Goal: Obtain resource: Obtain resource

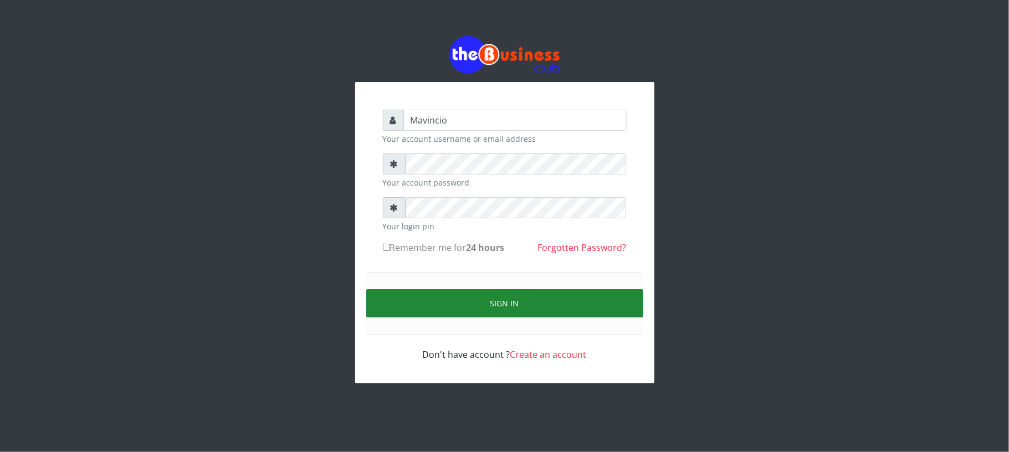
click at [508, 294] on button "Sign in" at bounding box center [504, 303] width 277 height 28
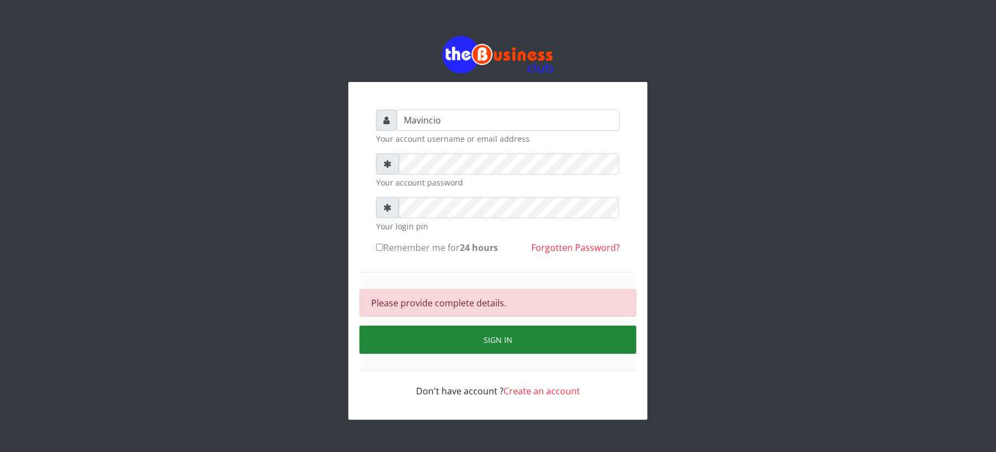
click at [511, 342] on button "Sign in" at bounding box center [498, 340] width 277 height 28
click at [466, 342] on button "Sign in" at bounding box center [498, 340] width 277 height 28
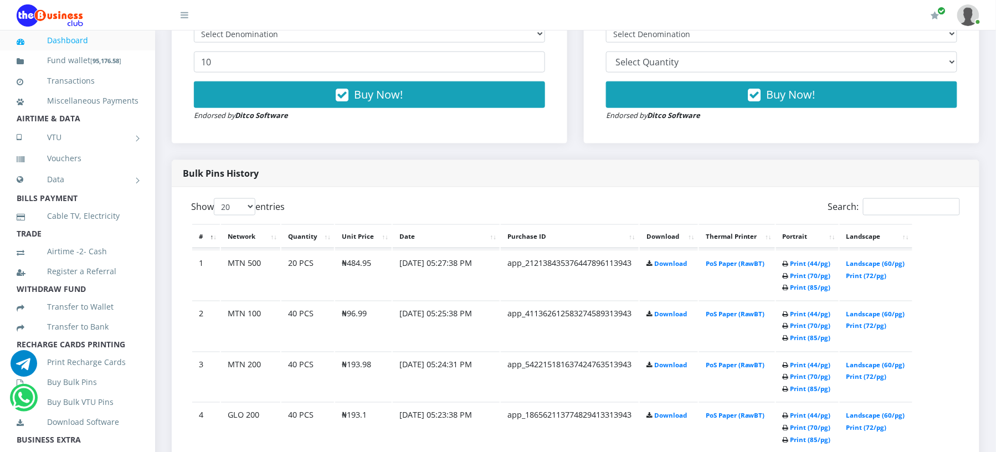
scroll to position [473, 0]
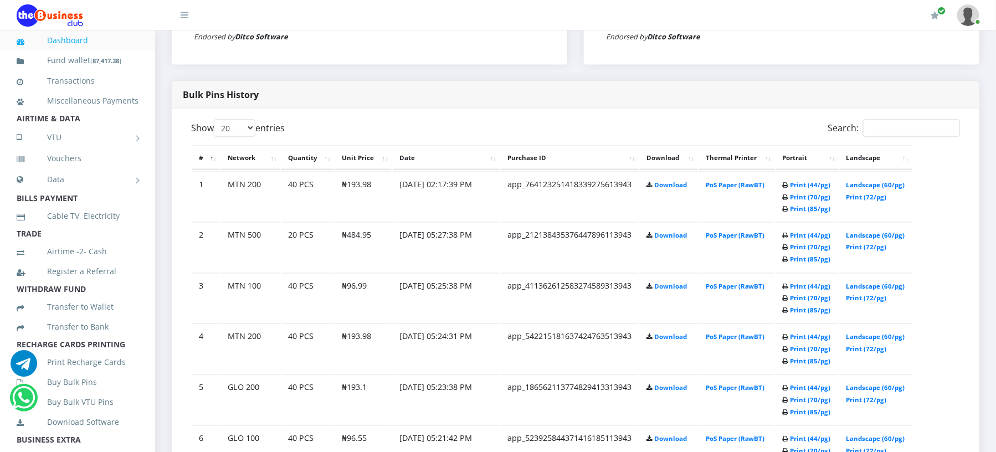
scroll to position [473, 0]
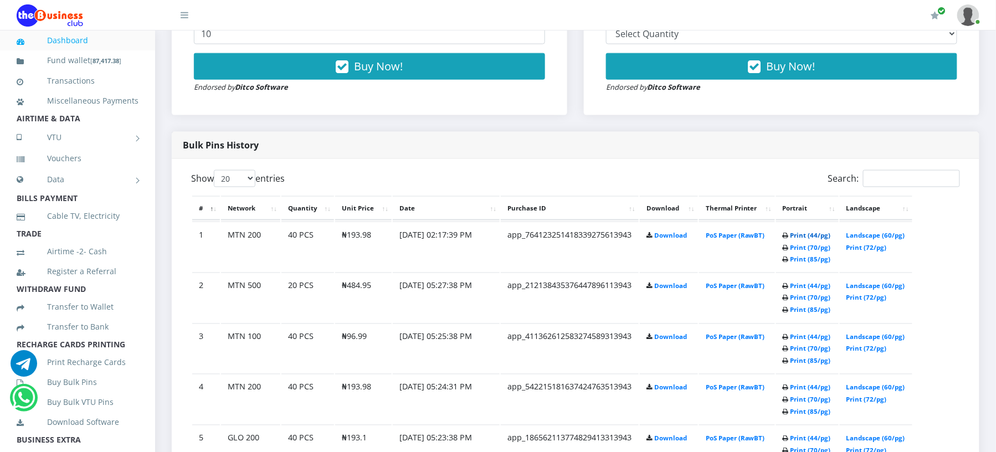
click at [796, 236] on link "Print (44/pg)" at bounding box center [811, 235] width 40 height 8
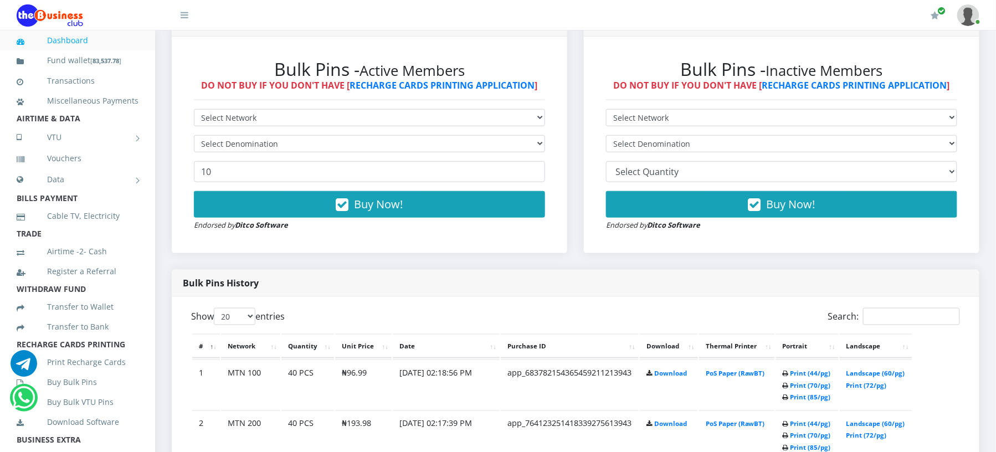
scroll to position [364, 0]
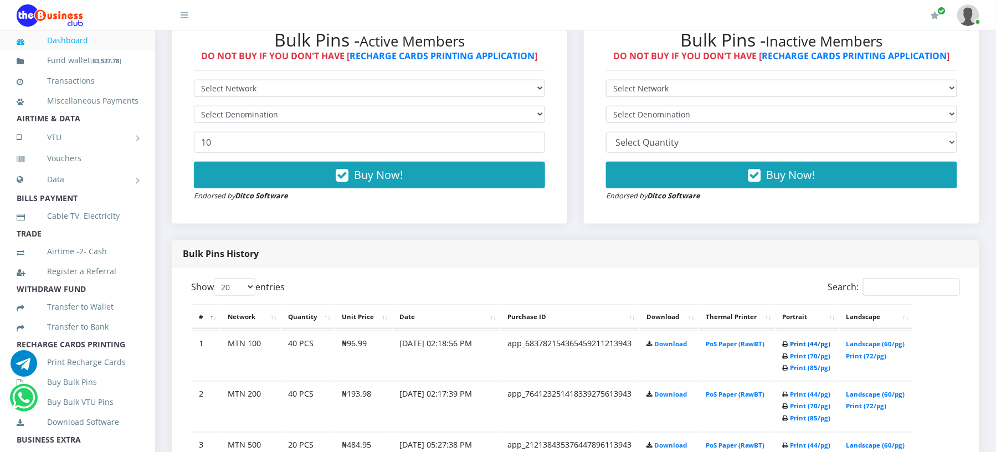
click at [796, 340] on link "Print (44/pg)" at bounding box center [811, 344] width 40 height 8
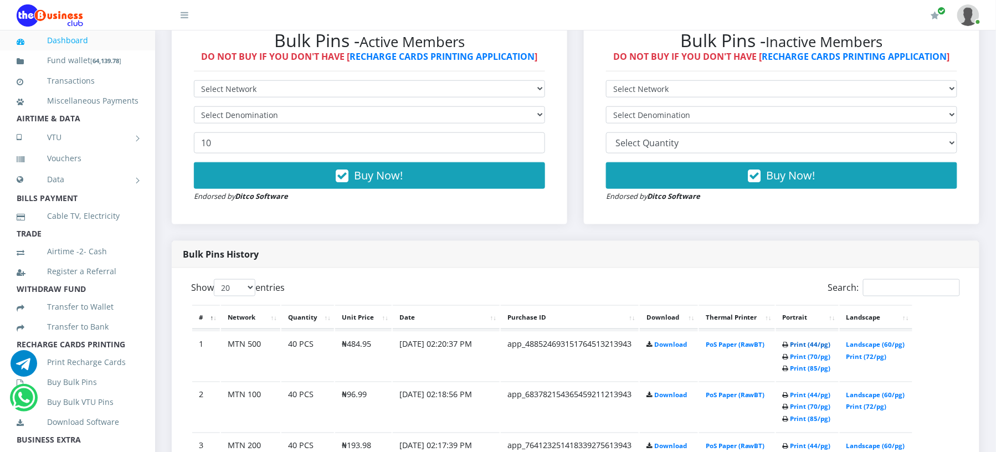
click at [804, 342] on link "Print (44/pg)" at bounding box center [811, 344] width 40 height 8
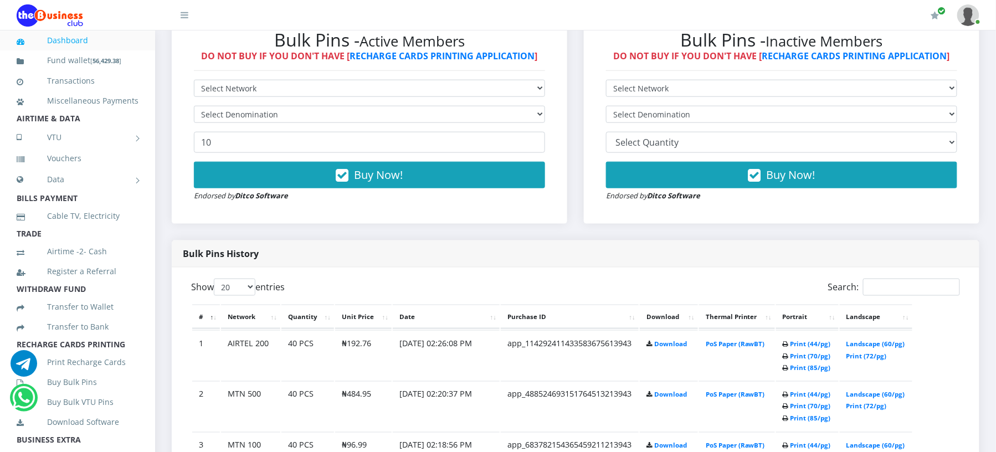
click at [737, 231] on div "Bulk Pins Downloads instantly (INACTIVE MEMBERS) Bulk Pins - Inactive Members D…" at bounding box center [782, 110] width 412 height 260
click at [804, 344] on link "Print (44/pg)" at bounding box center [811, 344] width 40 height 8
click at [808, 341] on link "Print (44/pg)" at bounding box center [811, 344] width 40 height 8
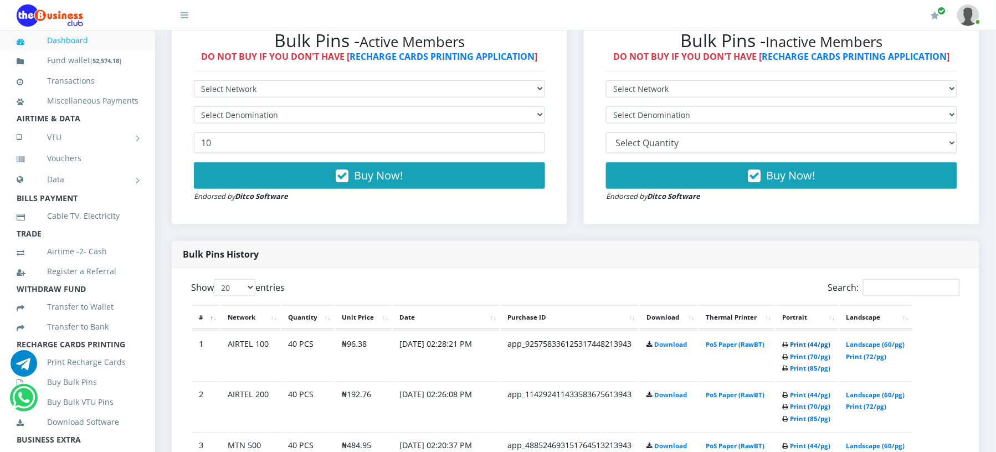
click at [801, 342] on link "Print (44/pg)" at bounding box center [811, 344] width 40 height 8
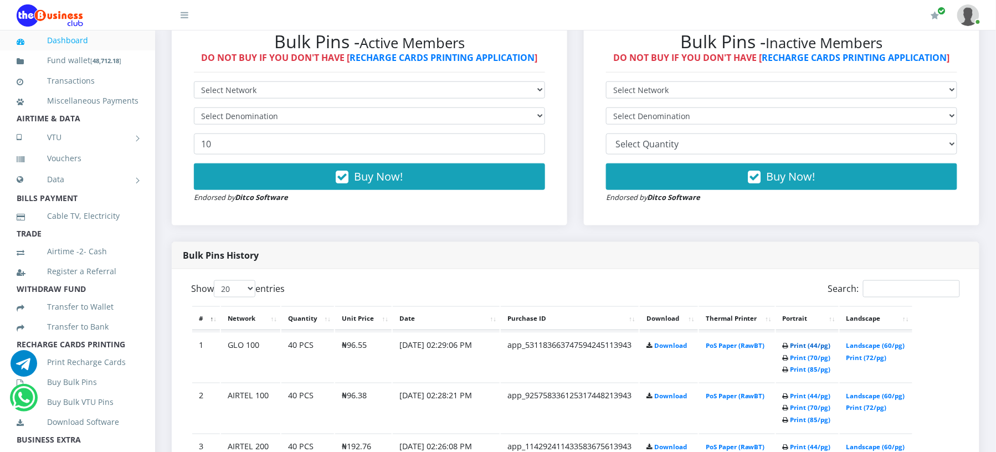
click at [814, 346] on link "Print (44/pg)" at bounding box center [811, 345] width 40 height 8
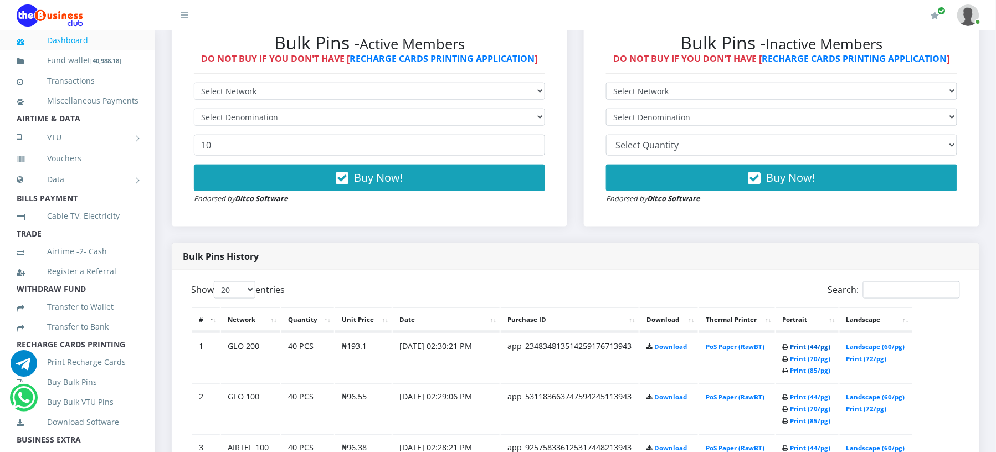
click at [798, 346] on link "Print (44/pg)" at bounding box center [811, 346] width 40 height 8
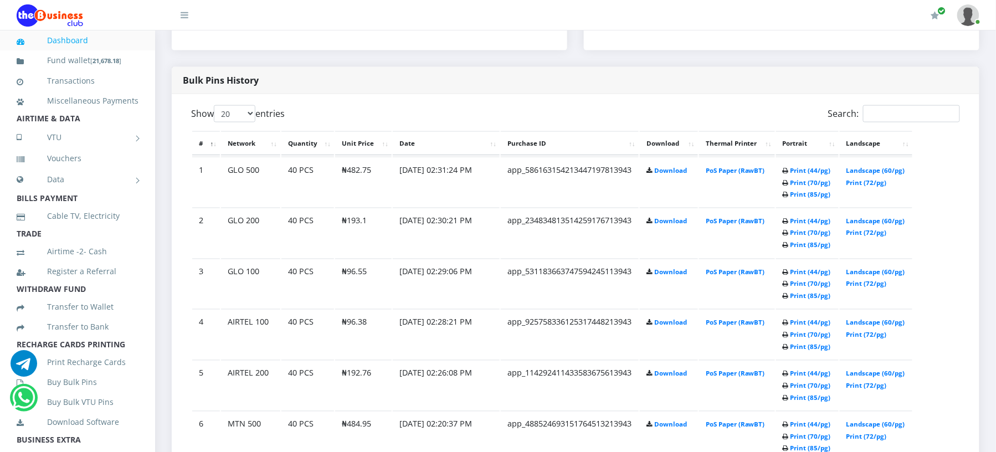
scroll to position [567, 0]
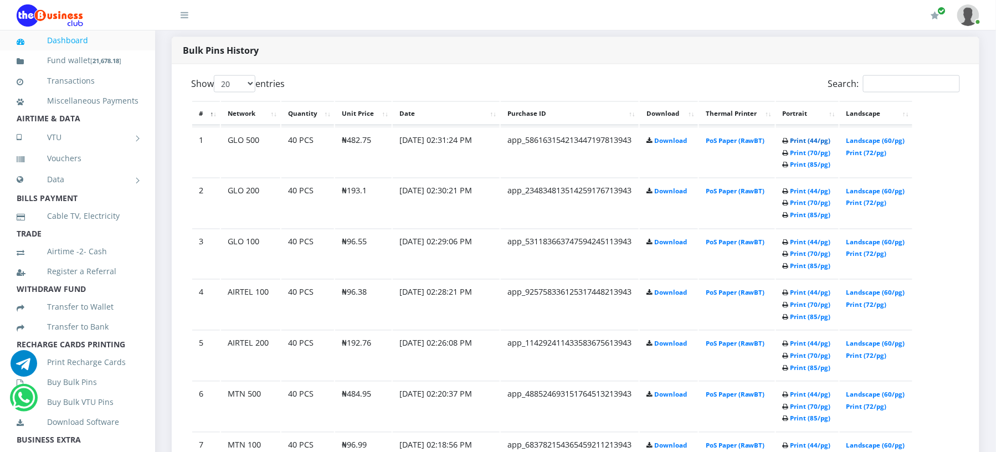
click at [800, 140] on link "Print (44/pg)" at bounding box center [811, 140] width 40 height 8
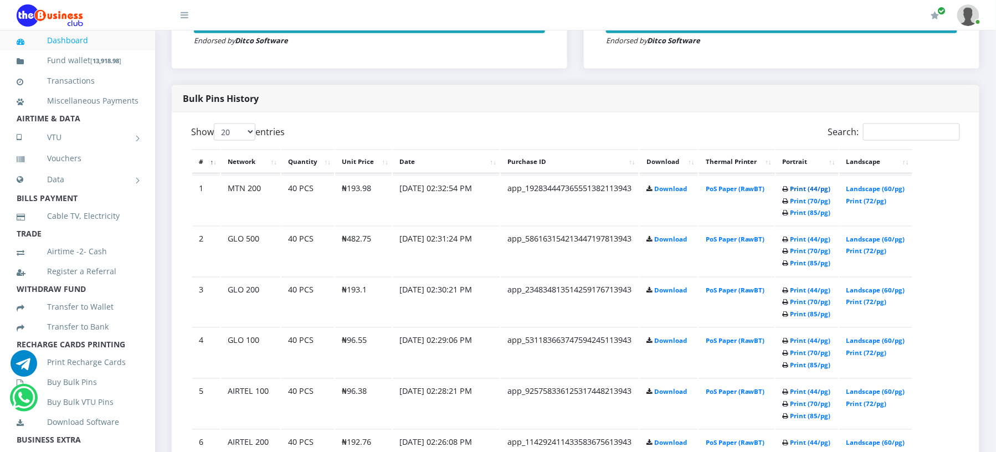
click at [799, 187] on link "Print (44/pg)" at bounding box center [811, 189] width 40 height 8
click at [801, 187] on link "Print (44/pg)" at bounding box center [811, 189] width 40 height 8
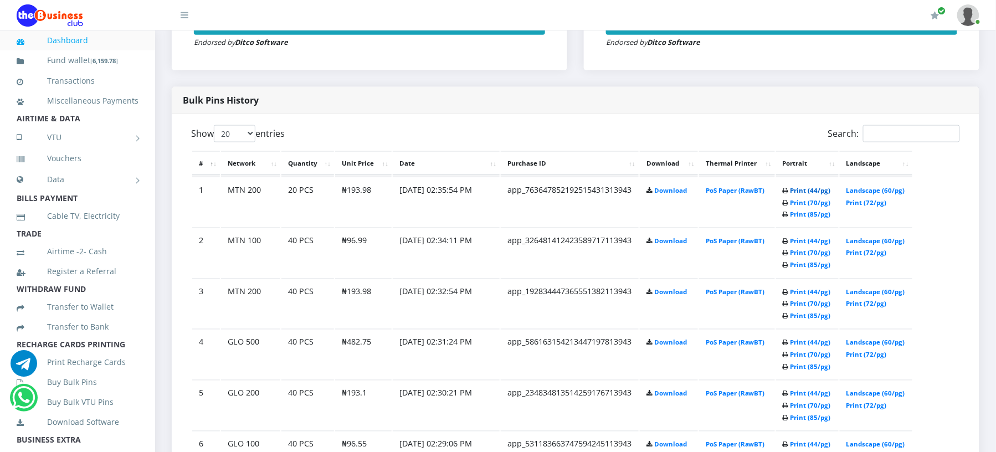
click at [801, 188] on link "Print (44/pg)" at bounding box center [811, 190] width 40 height 8
click at [801, 190] on link "Print (44/pg)" at bounding box center [811, 191] width 40 height 8
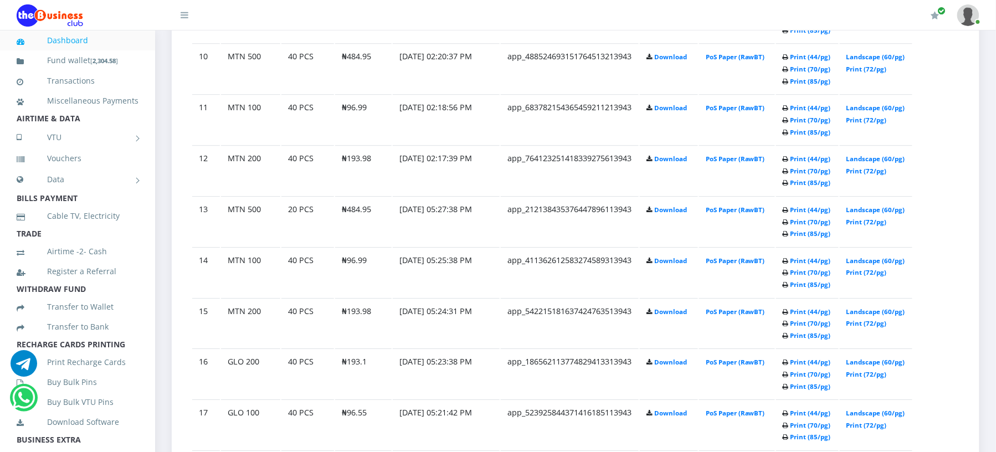
scroll to position [1137, 0]
